Goal: Information Seeking & Learning: Learn about a topic

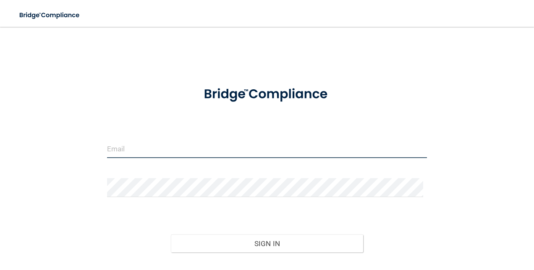
click at [168, 146] on input "email" at bounding box center [267, 148] width 320 height 19
type input "[EMAIL_ADDRESS][PERSON_NAME][DOMAIN_NAME]"
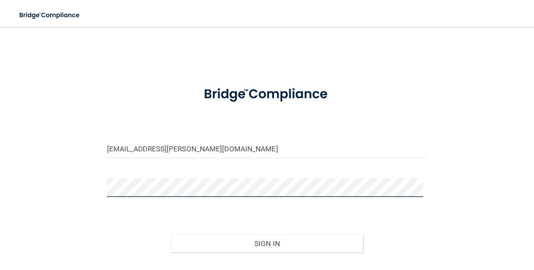
click at [171, 235] on button "Sign In" at bounding box center [267, 244] width 192 height 18
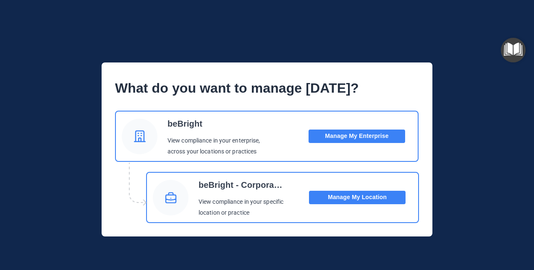
click at [327, 201] on button "Manage My Location" at bounding box center [357, 197] width 97 height 13
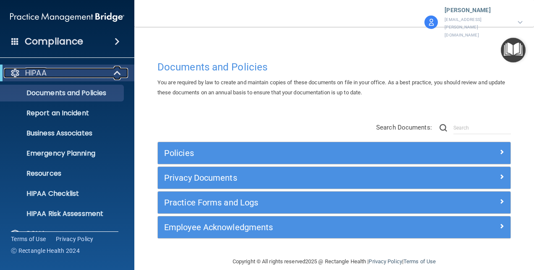
click at [60, 74] on div "HIPAA" at bounding box center [56, 73] width 104 height 10
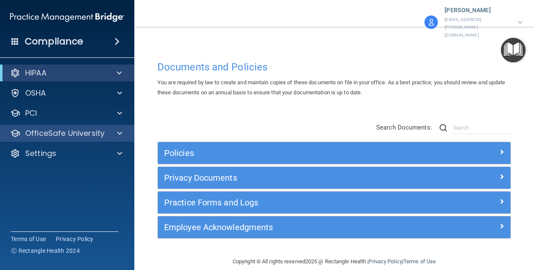
click at [51, 127] on div "OfficeSafe University" at bounding box center [67, 133] width 135 height 17
click at [52, 131] on p "OfficeSafe University" at bounding box center [64, 134] width 79 height 10
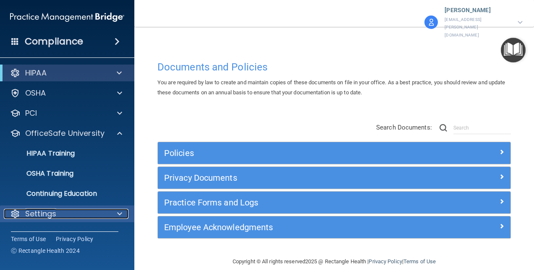
click at [55, 216] on p "Settings" at bounding box center [40, 214] width 31 height 10
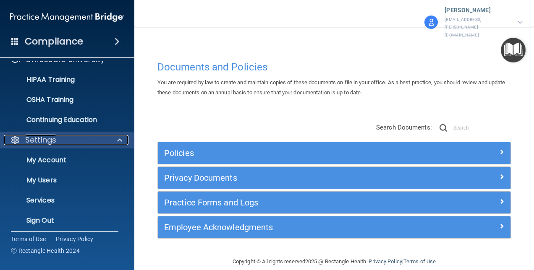
scroll to position [78, 0]
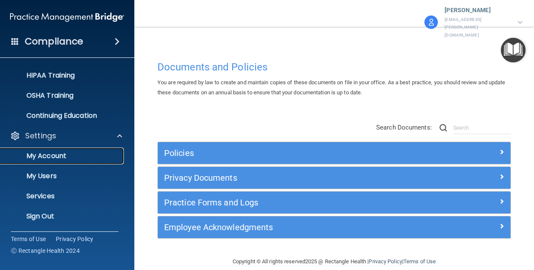
click at [60, 157] on p "My Account" at bounding box center [62, 156] width 115 height 8
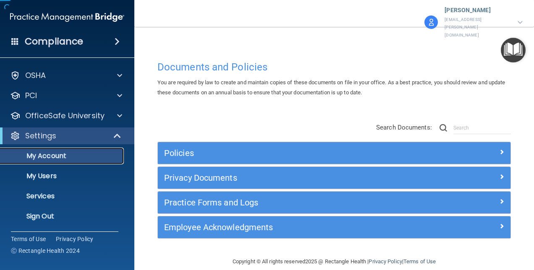
scroll to position [18, 0]
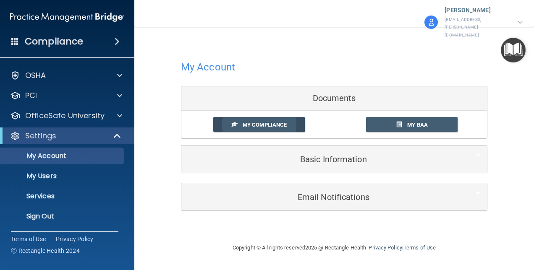
click at [231, 117] on link "My Compliance" at bounding box center [259, 125] width 92 height 16
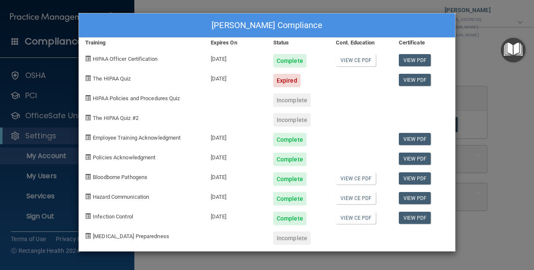
click at [509, 86] on div "Meaghan Cavallaro's Compliance Training Expires On Status Cont. Education Certi…" at bounding box center [267, 135] width 534 height 270
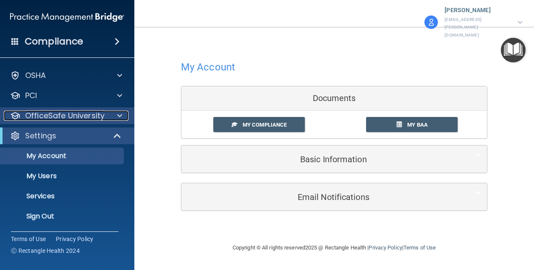
click at [111, 118] on div at bounding box center [118, 116] width 21 height 10
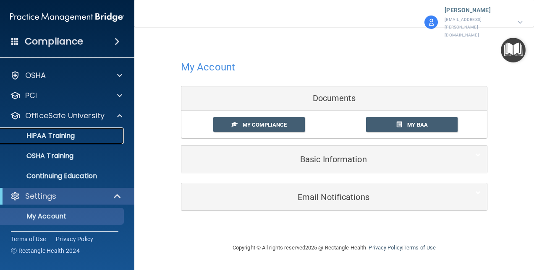
click at [73, 136] on p "HIPAA Training" at bounding box center [39, 136] width 69 height 8
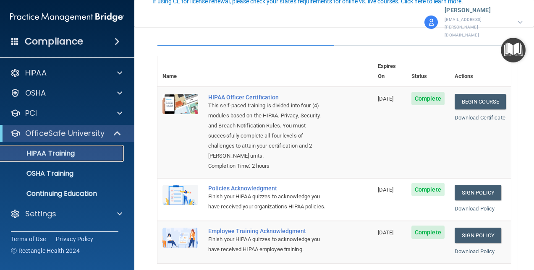
scroll to position [126, 0]
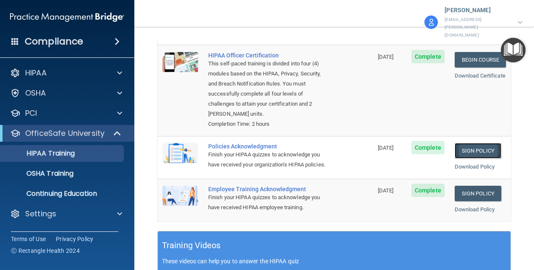
click at [461, 143] on link "Sign Policy" at bounding box center [478, 151] width 47 height 16
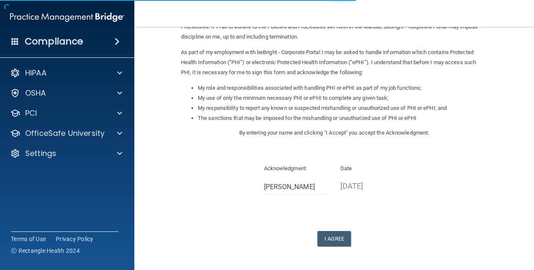
scroll to position [114, 0]
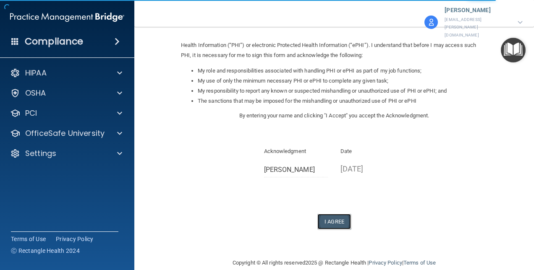
click at [329, 214] on button "I Agree" at bounding box center [334, 222] width 34 height 16
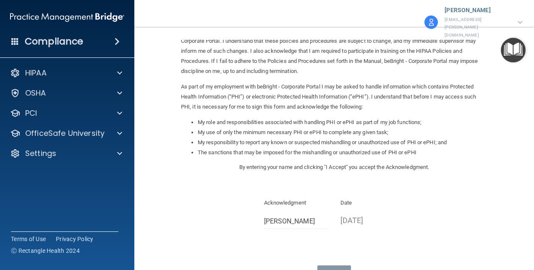
scroll to position [0, 0]
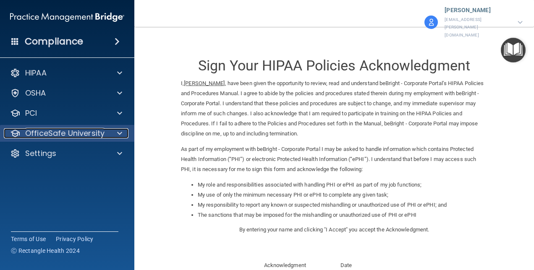
click at [115, 131] on div at bounding box center [118, 134] width 21 height 10
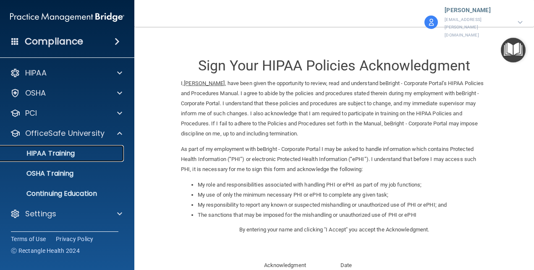
click at [82, 153] on div "HIPAA Training" at bounding box center [62, 153] width 115 height 8
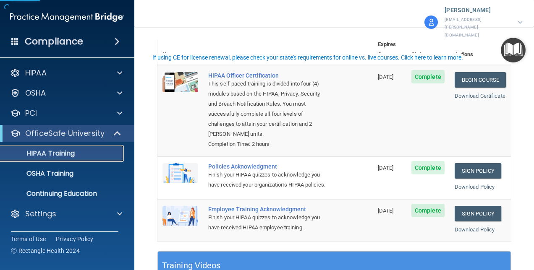
scroll to position [126, 0]
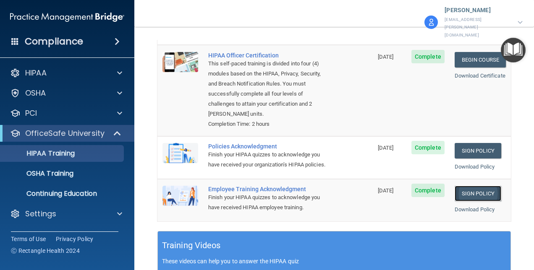
click at [488, 186] on link "Sign Policy" at bounding box center [478, 194] width 47 height 16
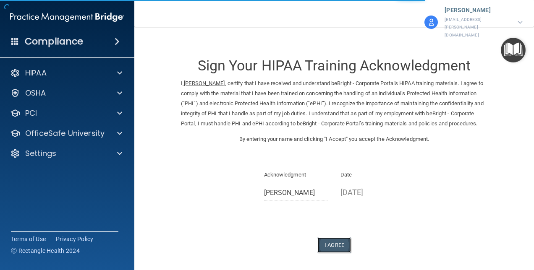
click at [326, 240] on button "I Agree" at bounding box center [334, 246] width 34 height 16
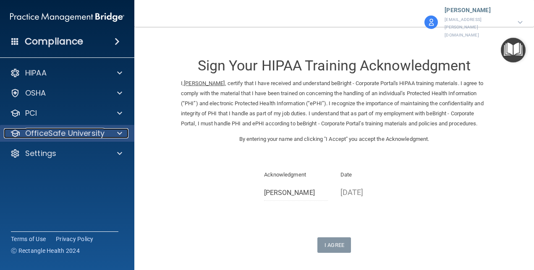
click at [79, 134] on p "OfficeSafe University" at bounding box center [64, 134] width 79 height 10
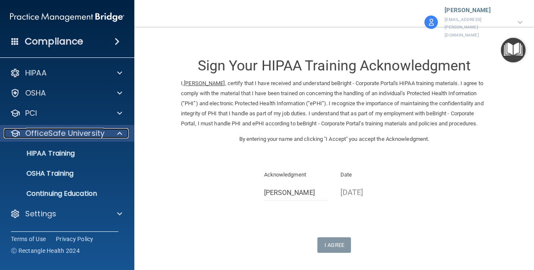
click at [79, 134] on p "OfficeSafe University" at bounding box center [64, 134] width 79 height 10
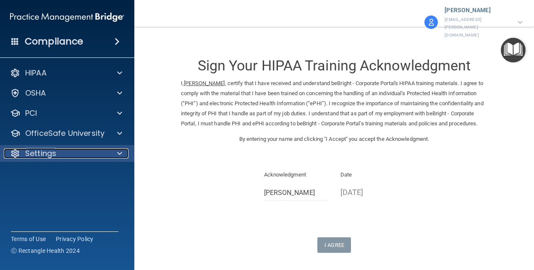
click at [79, 152] on div "Settings" at bounding box center [56, 154] width 104 height 10
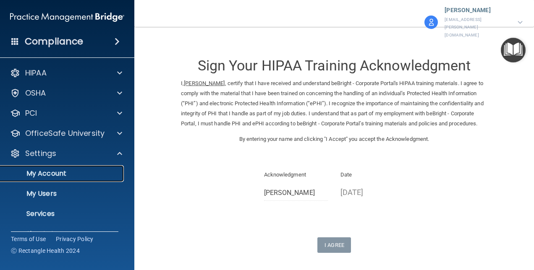
click at [58, 169] on link "My Account" at bounding box center [58, 173] width 132 height 17
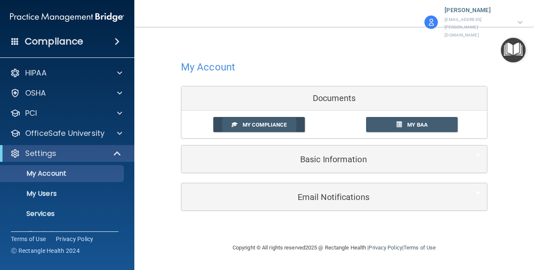
click at [244, 122] on span "My Compliance" at bounding box center [265, 125] width 44 height 6
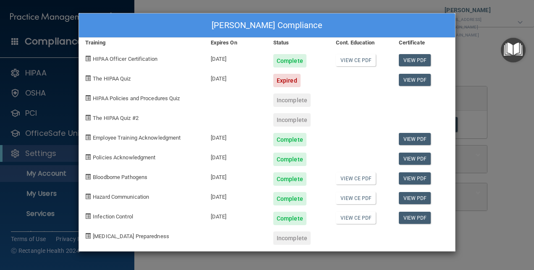
click at [297, 183] on div "Complete" at bounding box center [289, 179] width 33 height 13
click at [515, 100] on div "Meaghan Cavallaro's Compliance Training Expires On Status Cont. Education Certi…" at bounding box center [267, 135] width 534 height 270
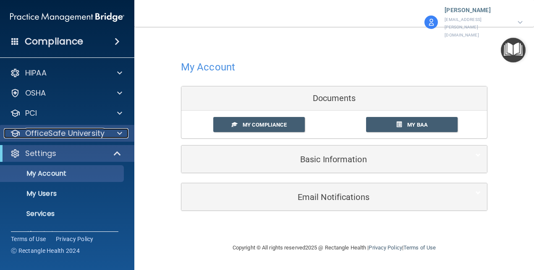
click at [84, 131] on p "OfficeSafe University" at bounding box center [64, 134] width 79 height 10
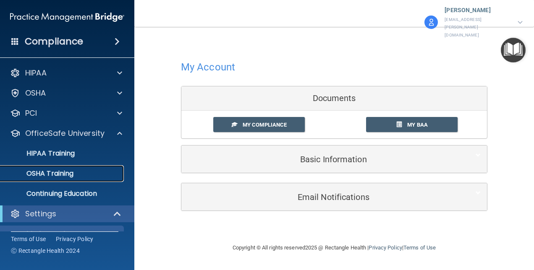
click at [73, 172] on p "OSHA Training" at bounding box center [39, 174] width 68 height 8
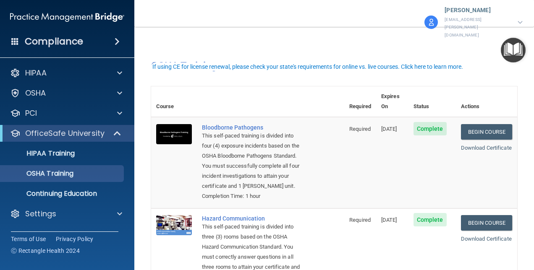
click at [388, 126] on span "06/18/2026" at bounding box center [389, 129] width 16 height 6
click at [249, 124] on div "Bloodborne Pathogens" at bounding box center [252, 127] width 100 height 7
click at [497, 124] on link "Begin Course" at bounding box center [486, 132] width 51 height 16
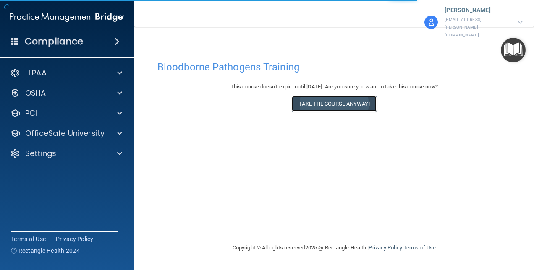
click at [350, 96] on button "Take the course anyway!" at bounding box center [334, 104] width 84 height 16
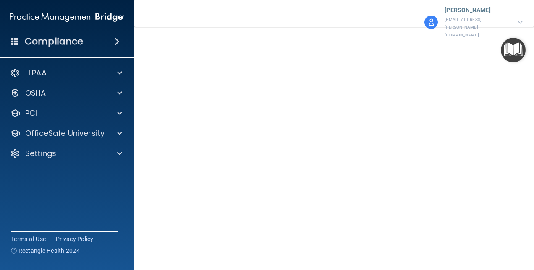
scroll to position [16, 0]
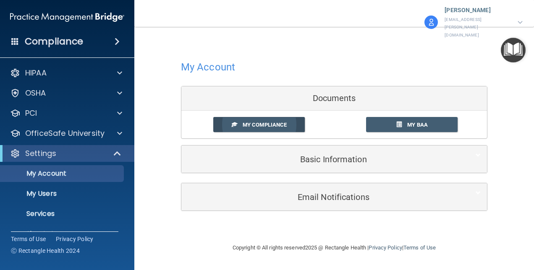
click at [291, 117] on link "My Compliance" at bounding box center [259, 125] width 92 height 16
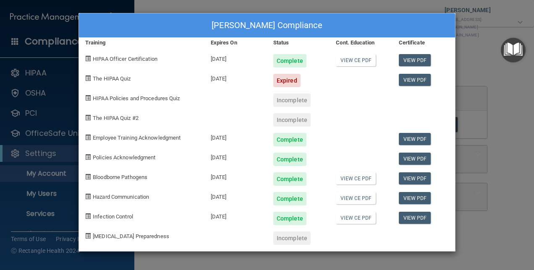
click at [499, 216] on div "[PERSON_NAME] Compliance Training Expires On Status Cont. Education Certificate…" at bounding box center [267, 135] width 534 height 270
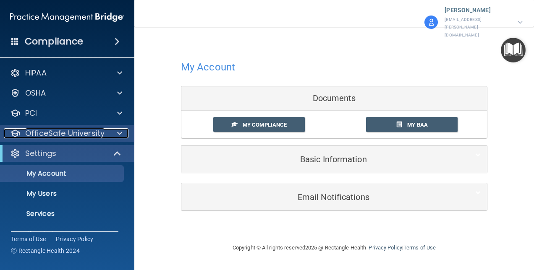
click at [86, 138] on p "OfficeSafe University" at bounding box center [64, 134] width 79 height 10
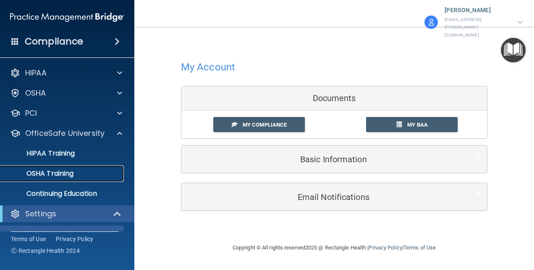
click at [78, 168] on link "OSHA Training" at bounding box center [58, 173] width 132 height 17
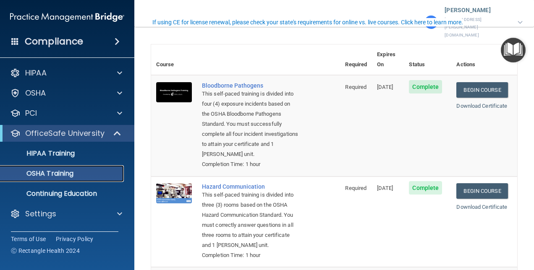
scroll to position [84, 0]
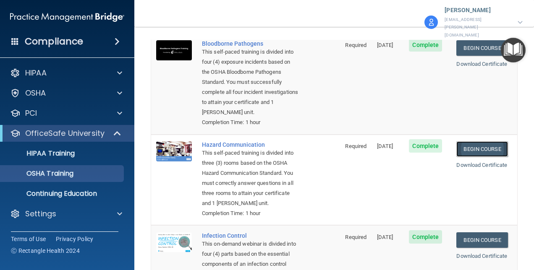
click at [477, 142] on link "Begin Course" at bounding box center [481, 150] width 51 height 16
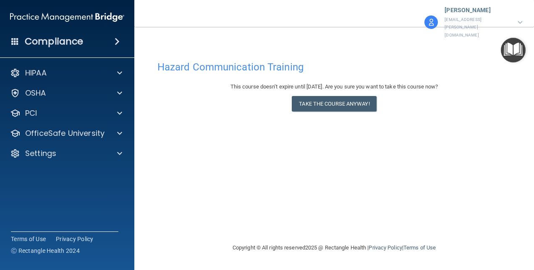
click at [316, 101] on div "This course doesn’t expire until 06/18/2026. Are you sure you want to take this…" at bounding box center [334, 99] width 354 height 34
click at [316, 96] on button "Take the course anyway!" at bounding box center [334, 104] width 84 height 16
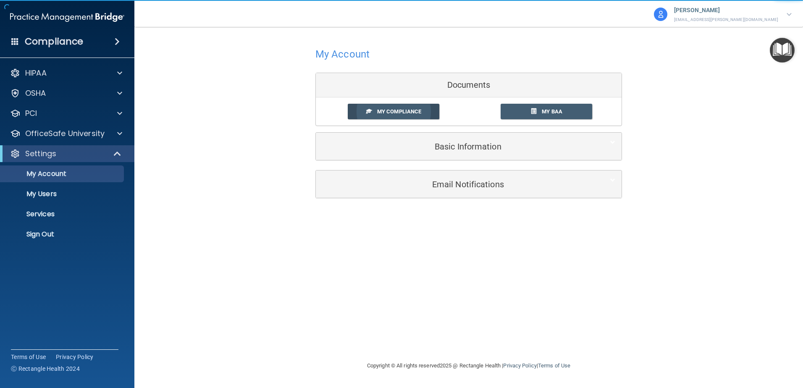
click at [379, 115] on link "My Compliance" at bounding box center [394, 112] width 92 height 16
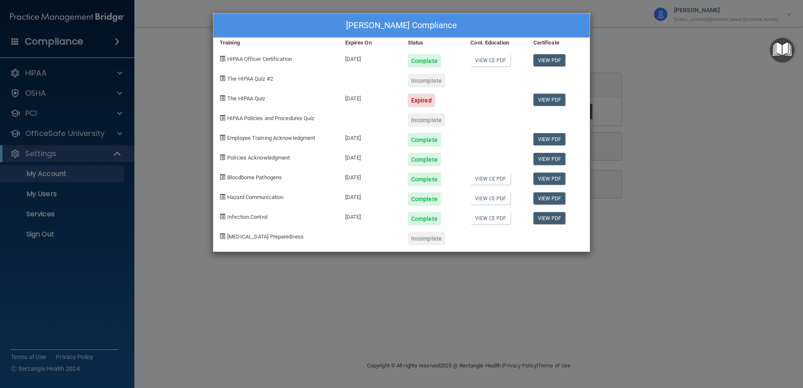
click at [212, 270] on div "Meaghan Cavallaro's Compliance Training Expires On Status Cont. Education Certi…" at bounding box center [401, 194] width 803 height 388
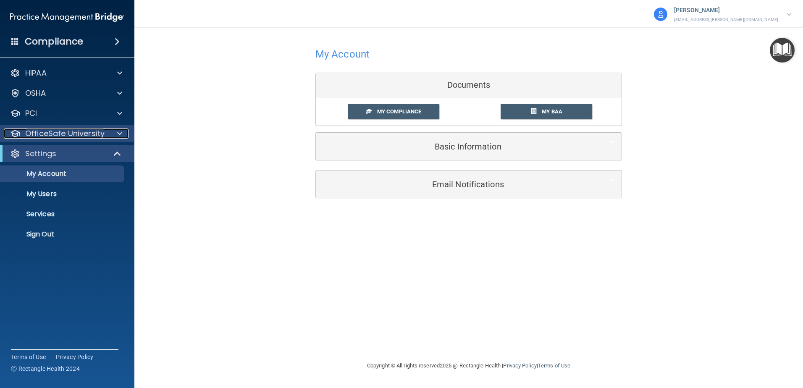
click at [61, 134] on p "OfficeSafe University" at bounding box center [64, 134] width 79 height 10
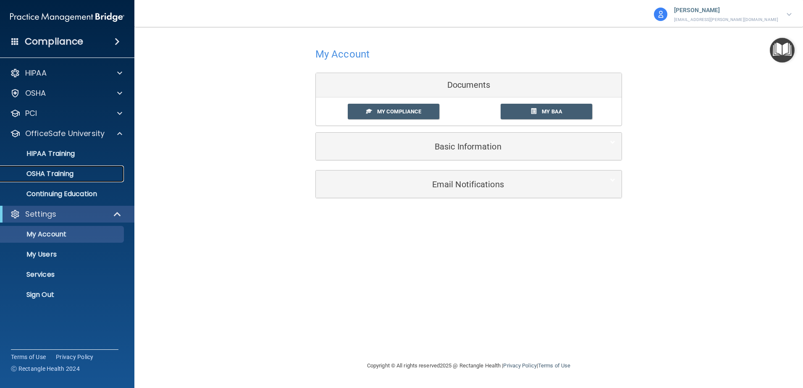
click at [58, 172] on p "OSHA Training" at bounding box center [39, 174] width 68 height 8
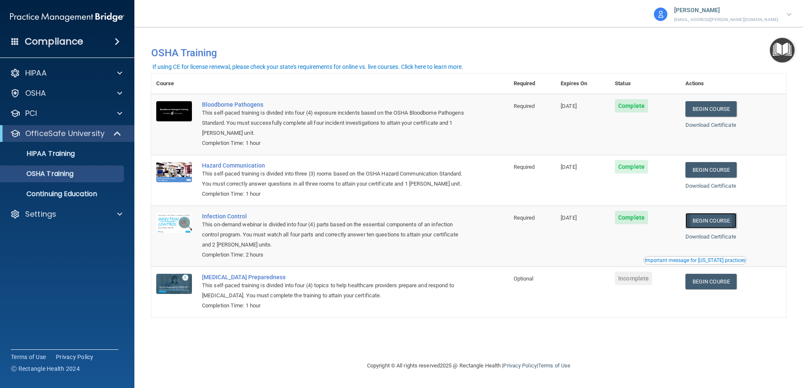
click at [534, 228] on link "Begin Course" at bounding box center [710, 221] width 51 height 16
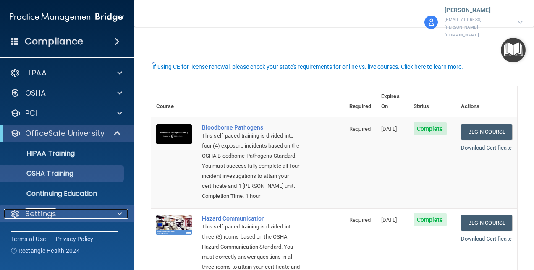
click at [57, 214] on div "Settings" at bounding box center [56, 214] width 104 height 10
click at [49, 216] on p "Settings" at bounding box center [40, 214] width 31 height 10
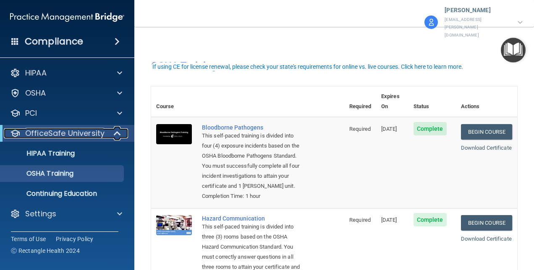
click at [118, 134] on span at bounding box center [118, 134] width 7 height 10
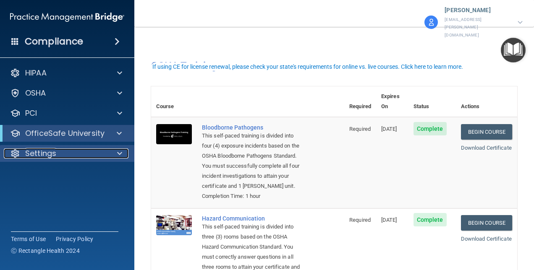
click at [121, 157] on span at bounding box center [119, 154] width 5 height 10
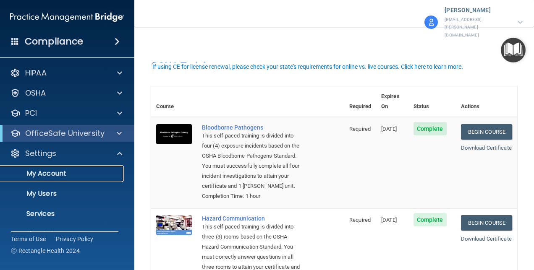
click at [64, 171] on p "My Account" at bounding box center [62, 174] width 115 height 8
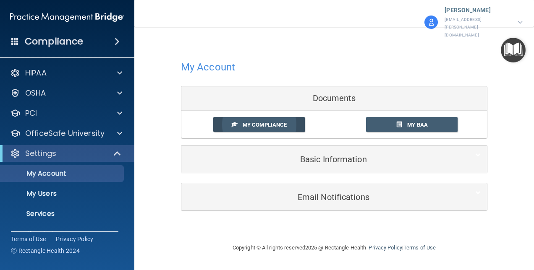
click at [240, 117] on link "My Compliance" at bounding box center [259, 125] width 92 height 16
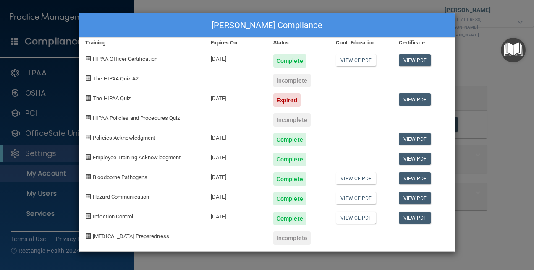
click at [504, 149] on div "Meaghan Cavallaro's Compliance Training Expires On Status Cont. Education Certi…" at bounding box center [267, 135] width 534 height 270
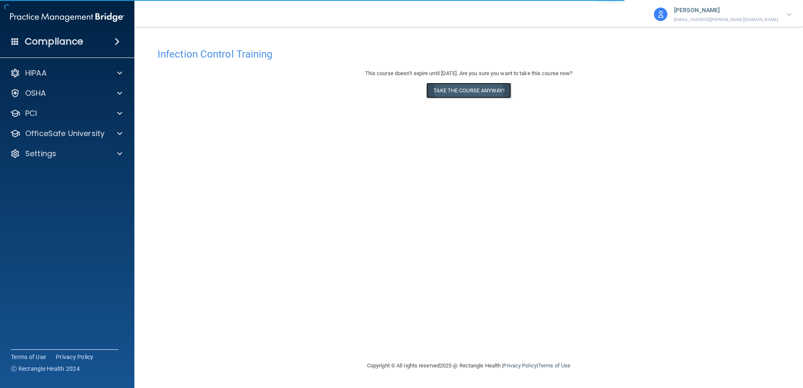
click at [469, 96] on button "Take the course anyway!" at bounding box center [468, 91] width 84 height 16
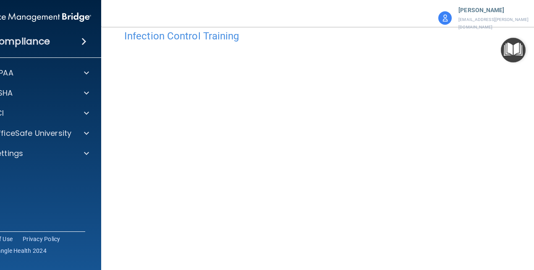
scroll to position [42, 0]
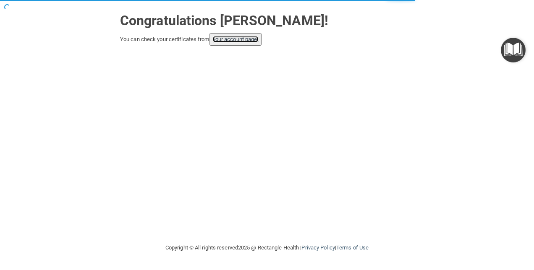
click at [233, 41] on link "your account page!" at bounding box center [236, 39] width 46 height 6
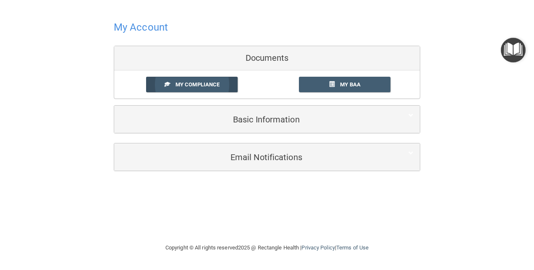
click at [207, 87] on span "My Compliance" at bounding box center [198, 84] width 44 height 6
